Goal: Task Accomplishment & Management: Manage account settings

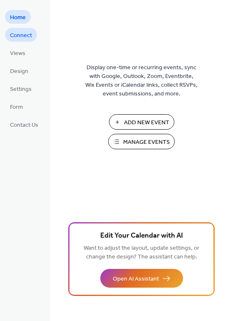
click at [12, 34] on span "Connect" at bounding box center [21, 35] width 22 height 9
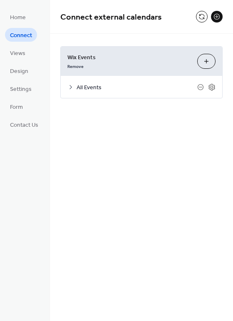
click at [208, 62] on button "Customize" at bounding box center [207, 61] width 18 height 15
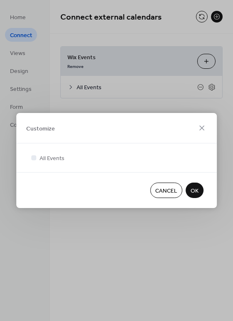
click at [197, 189] on span "OK" at bounding box center [195, 191] width 8 height 9
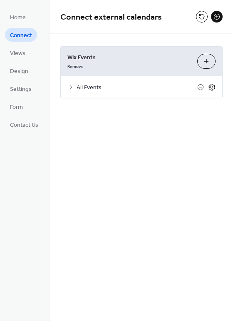
click at [211, 85] on icon at bounding box center [212, 87] width 8 height 8
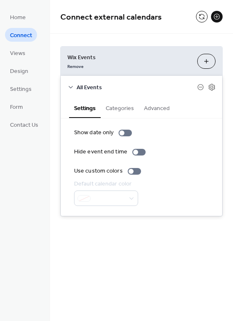
click at [117, 108] on button "Categories" at bounding box center [120, 107] width 38 height 19
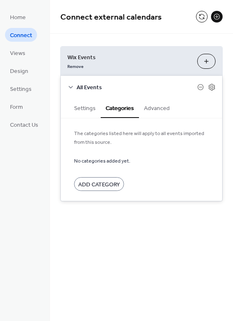
click at [140, 106] on button "Advanced" at bounding box center [157, 107] width 36 height 19
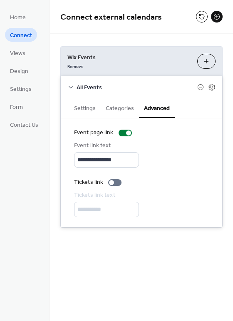
click at [20, 34] on span "Connect" at bounding box center [21, 35] width 22 height 9
